Goal: Information Seeking & Learning: Learn about a topic

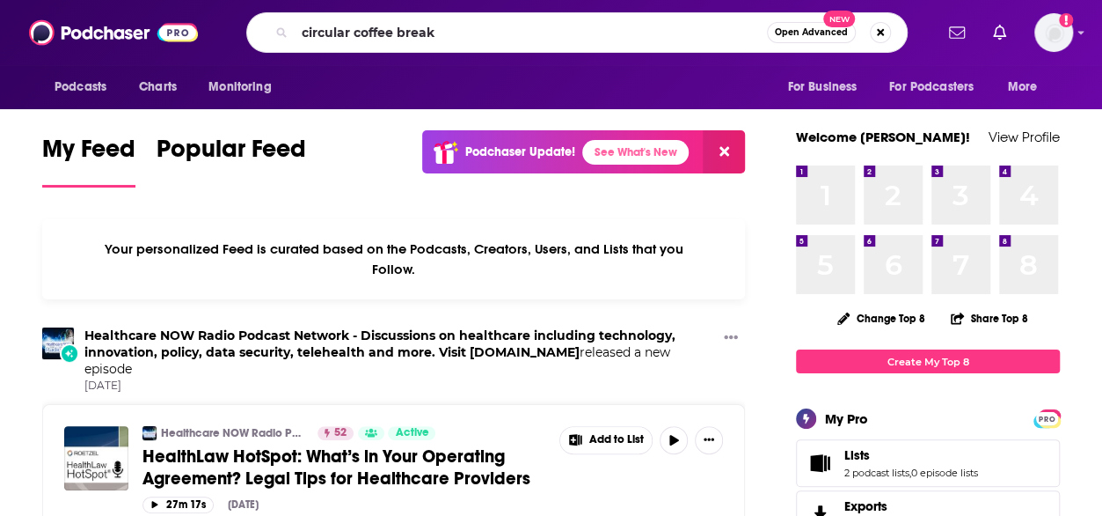
type input "circular coffee break"
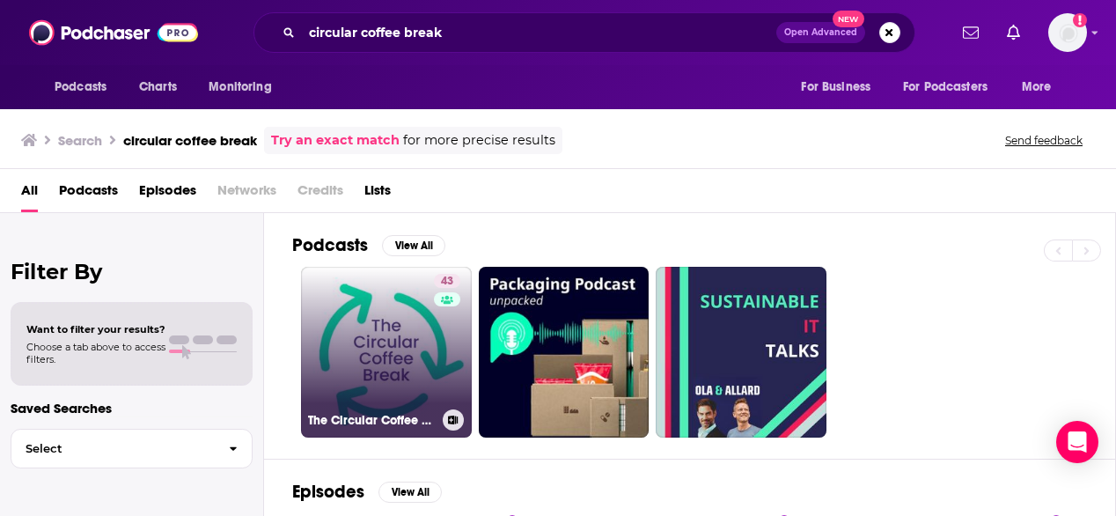
click at [386, 385] on link "43 The Circular Coffee Break" at bounding box center [386, 352] width 171 height 171
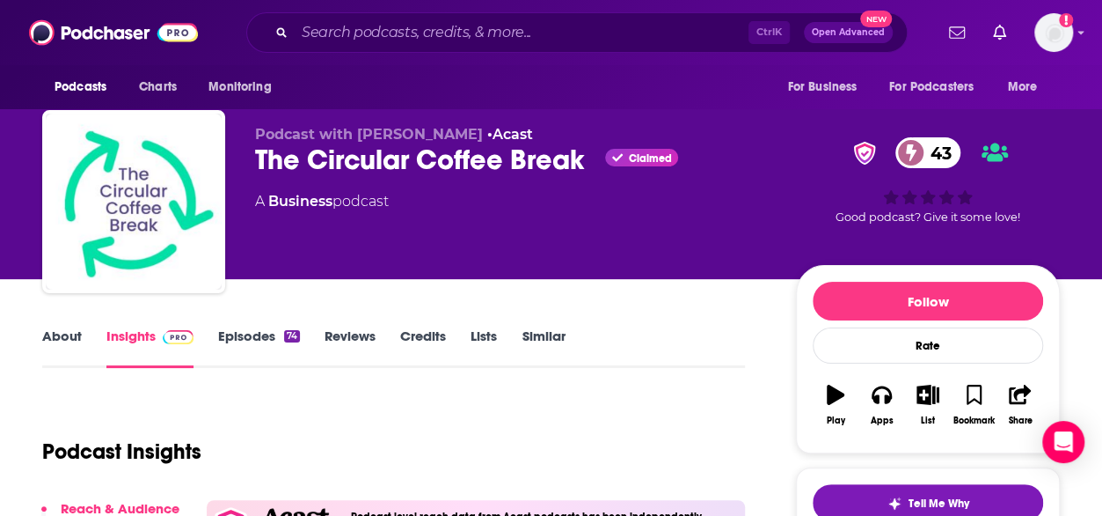
scroll to position [7, 0]
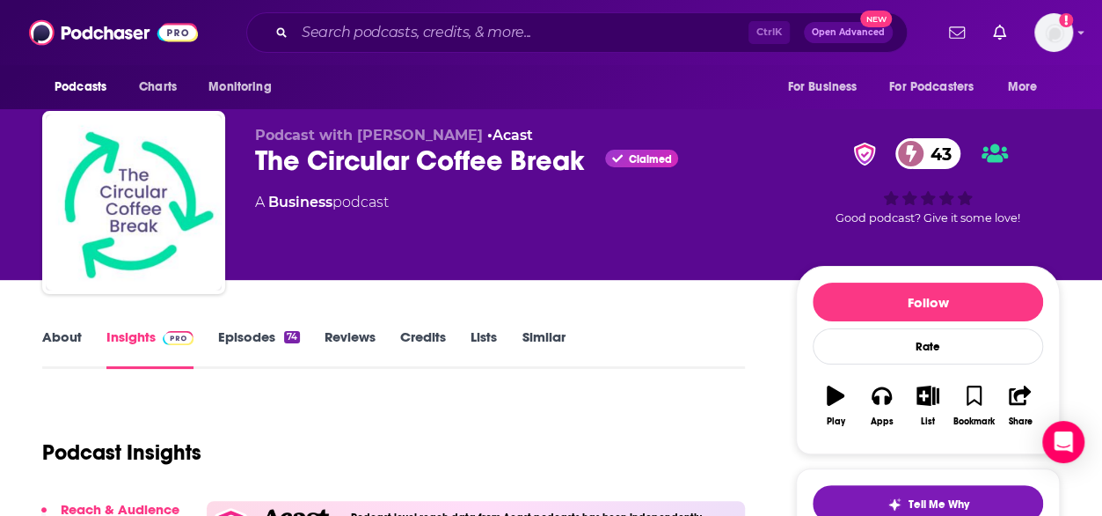
click at [56, 336] on link "About" at bounding box center [62, 348] width 40 height 40
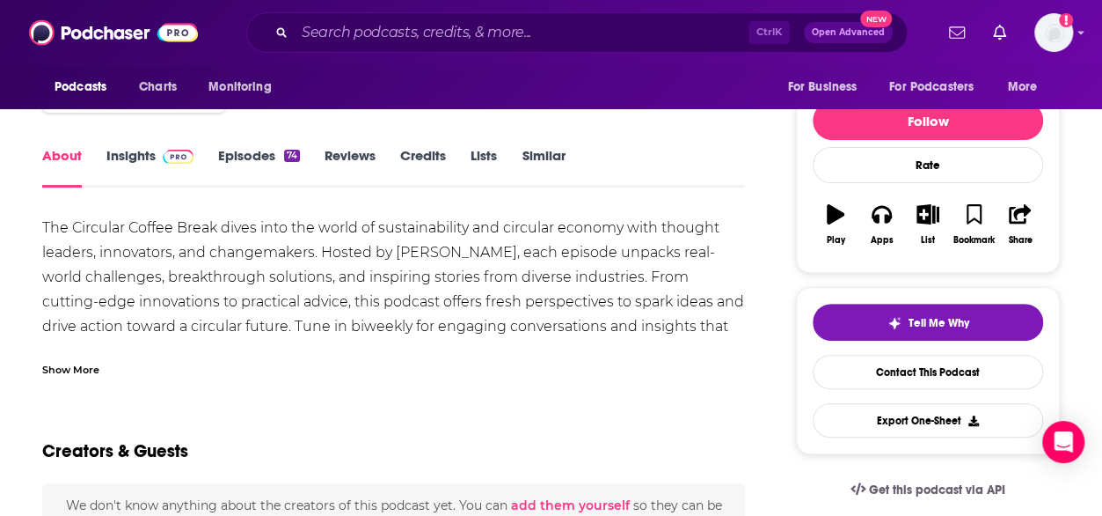
scroll to position [189, 0]
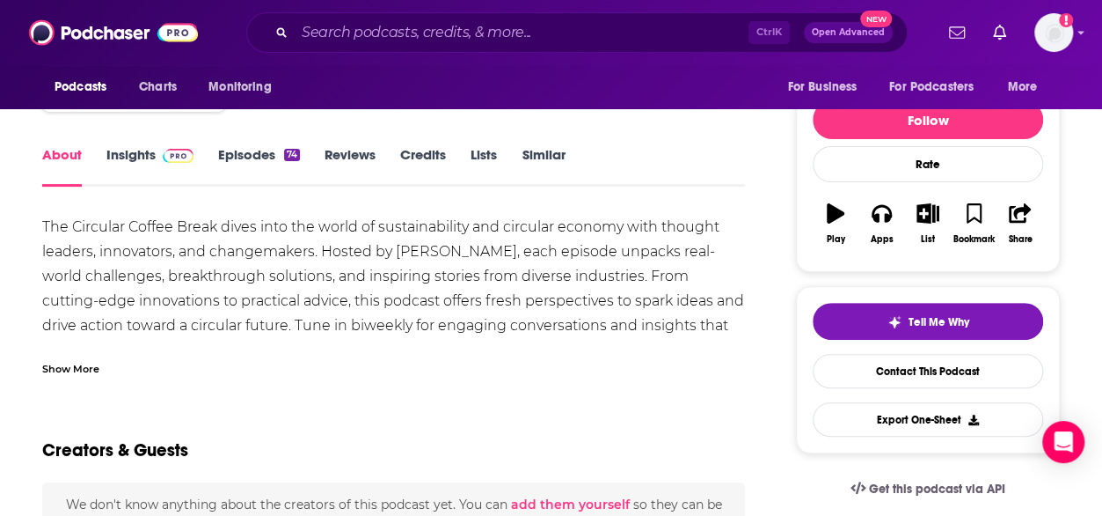
click at [80, 373] on div "Show More" at bounding box center [70, 367] width 57 height 17
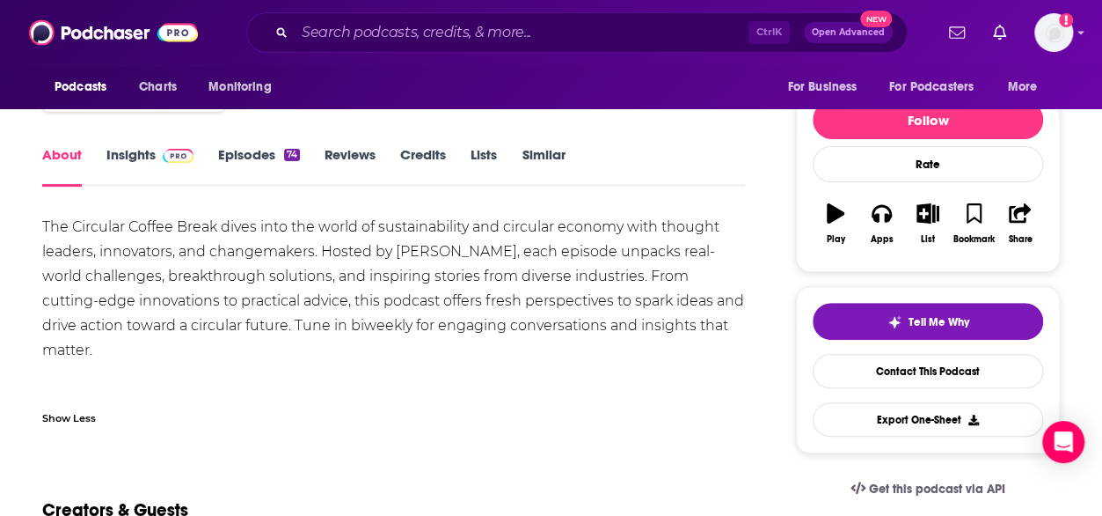
click at [133, 150] on link "Insights" at bounding box center [149, 166] width 87 height 40
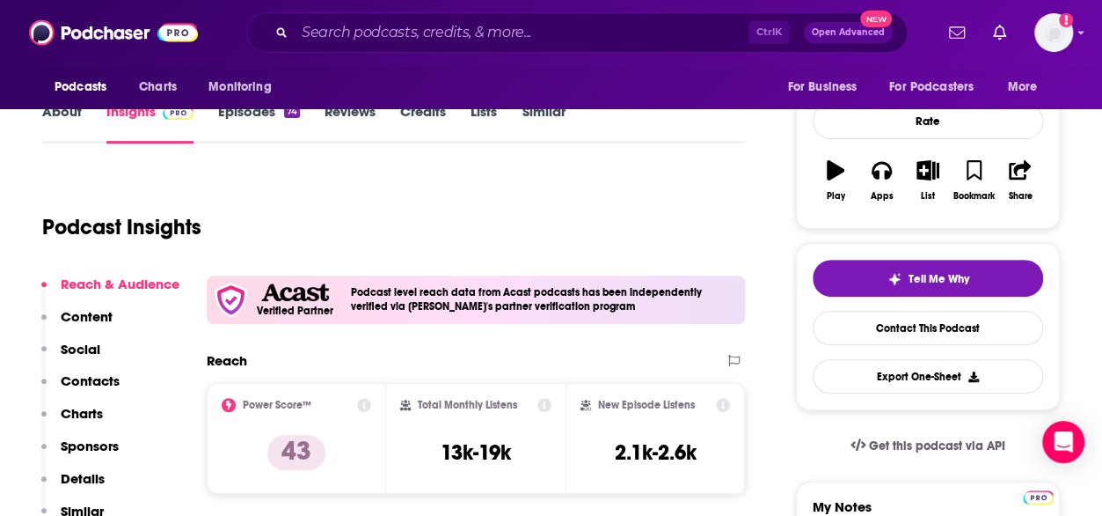
scroll to position [237, 0]
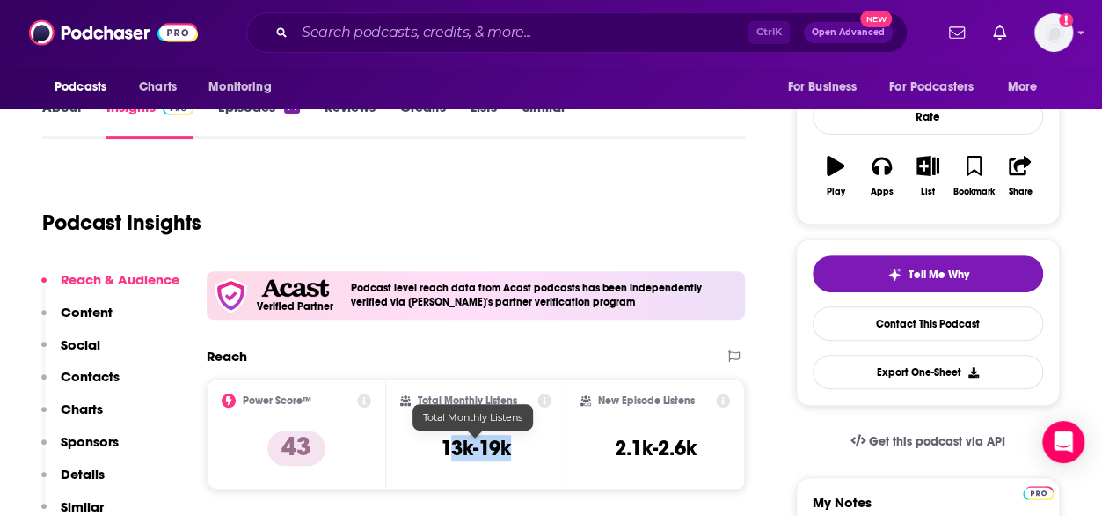
drag, startPoint x: 537, startPoint y: 452, endPoint x: 445, endPoint y: 458, distance: 91.7
click at [445, 458] on div "Total Monthly Listens 13k-19k" at bounding box center [475, 433] width 151 height 81
click at [63, 109] on link "About" at bounding box center [62, 119] width 40 height 40
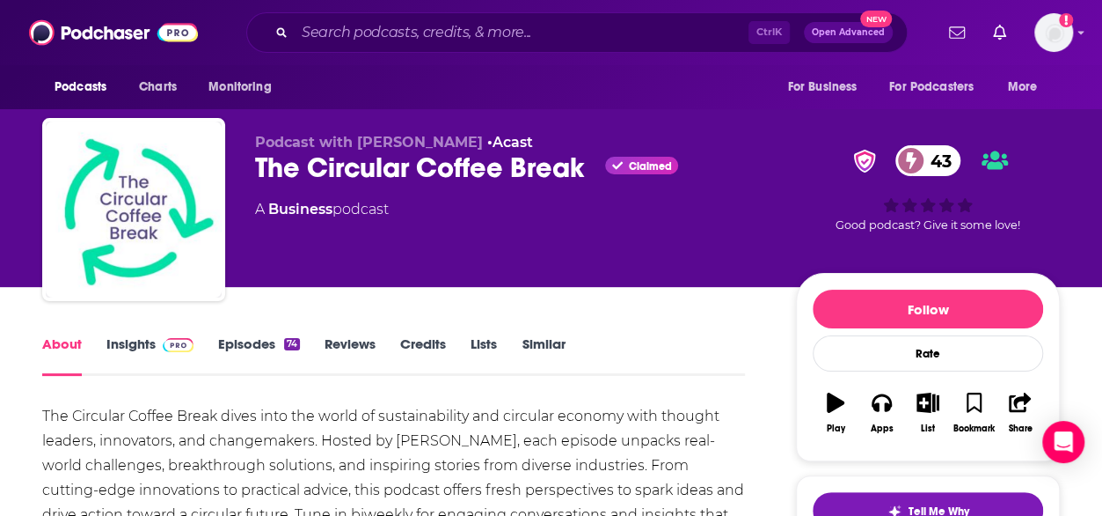
scroll to position [158, 0]
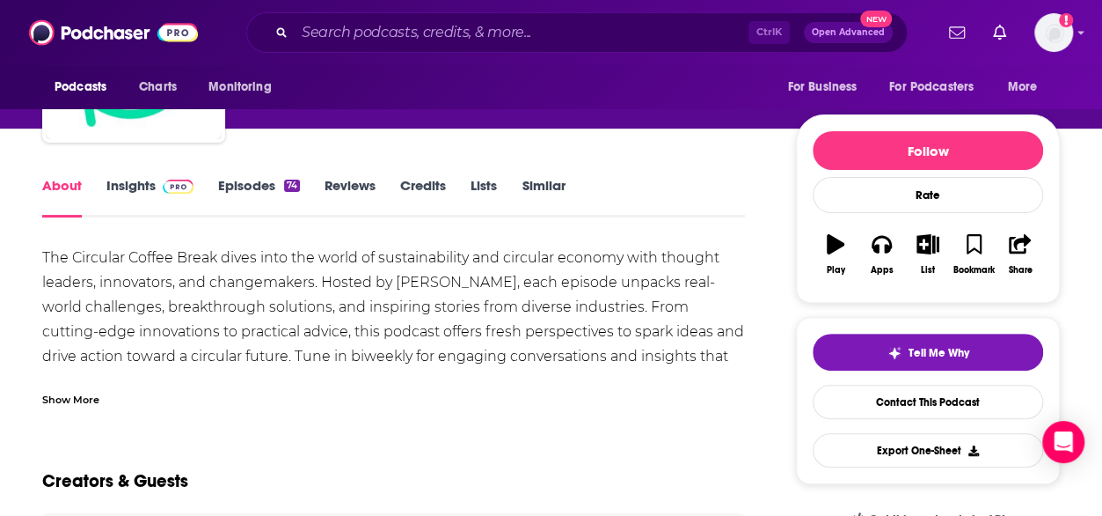
click at [68, 393] on div "Show More" at bounding box center [70, 398] width 57 height 17
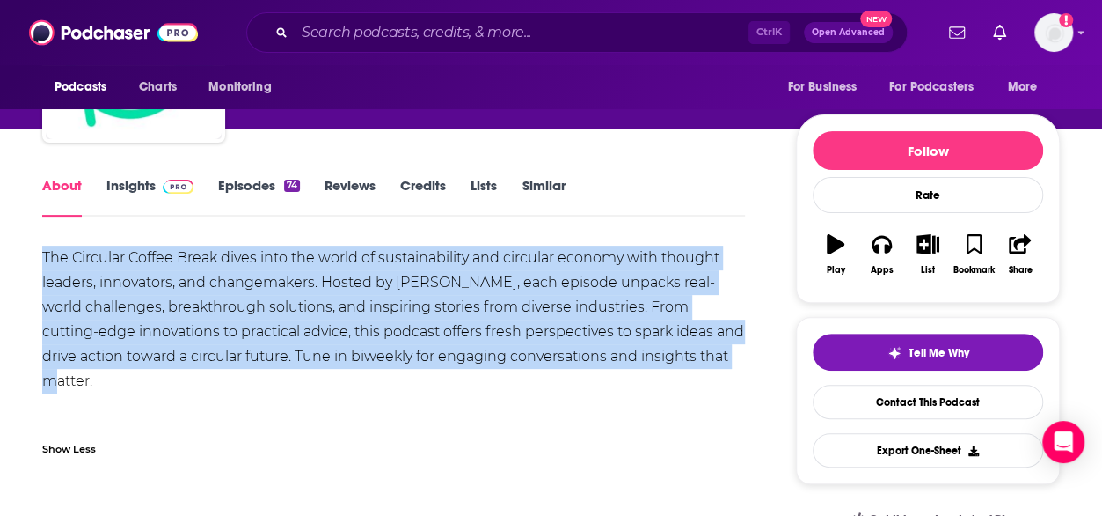
drag, startPoint x: 716, startPoint y: 360, endPoint x: -5, endPoint y: 253, distance: 729.4
click at [0, 253] on html "Podcasts Charts Monitoring Ctrl K Open Advanced New For Business For Podcasters…" at bounding box center [551, 100] width 1102 height 516
copy div "The Circular Coffee Break dives into the world of sustainability and circular e…"
click at [144, 181] on link "Insights" at bounding box center [149, 197] width 87 height 40
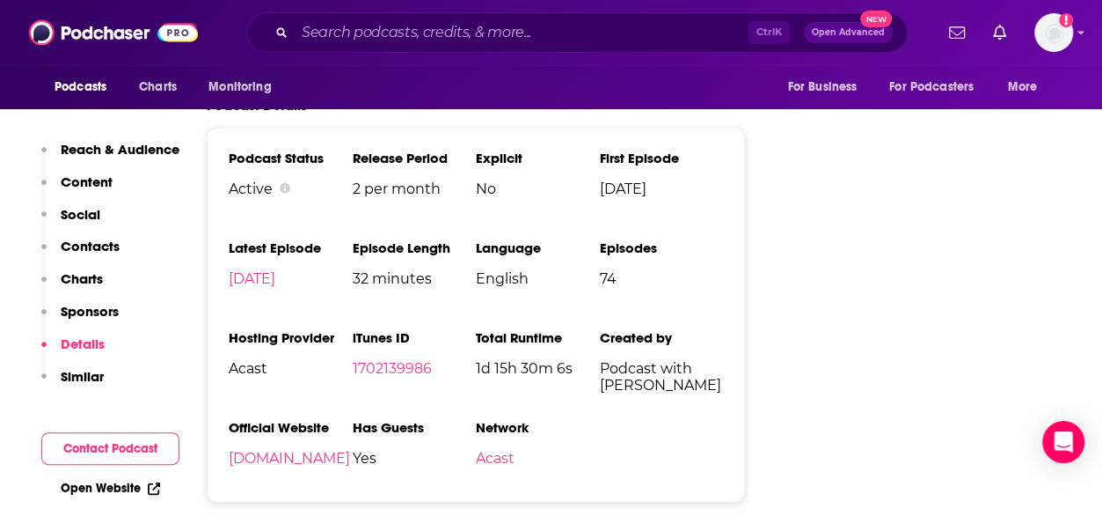
scroll to position [2040, 0]
click at [326, 463] on link "[DOMAIN_NAME]" at bounding box center [289, 457] width 121 height 17
